Goal: Information Seeking & Learning: Learn about a topic

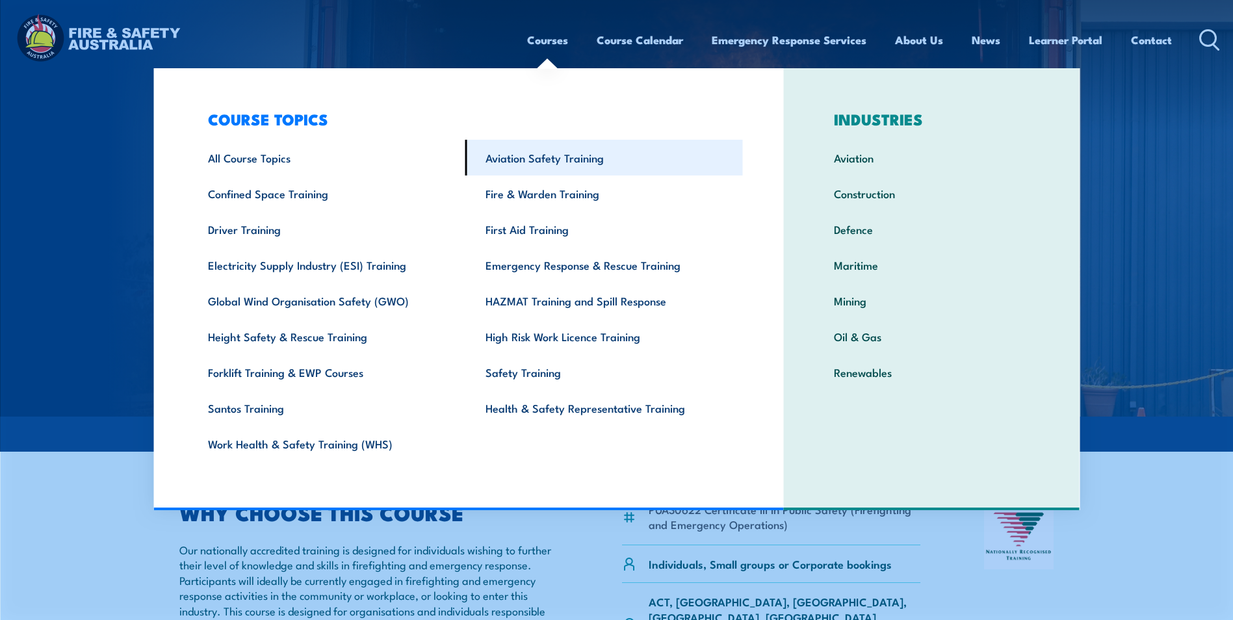
click at [547, 155] on link "Aviation Safety Training" at bounding box center [603, 158] width 277 height 36
